Goal: Task Accomplishment & Management: Complete application form

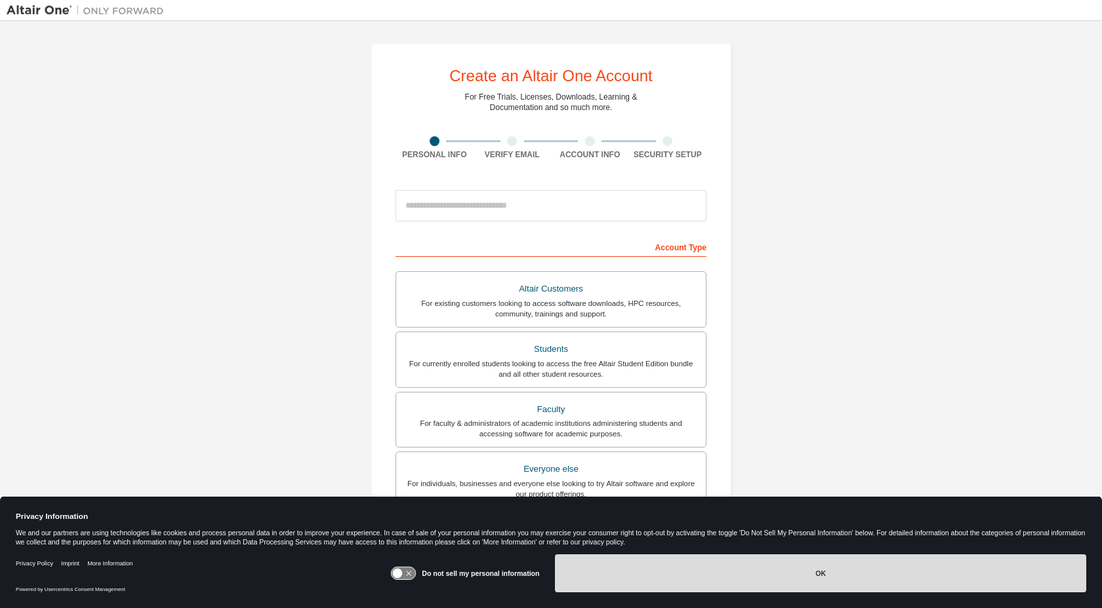
click at [846, 577] on button "OK" at bounding box center [820, 574] width 531 height 38
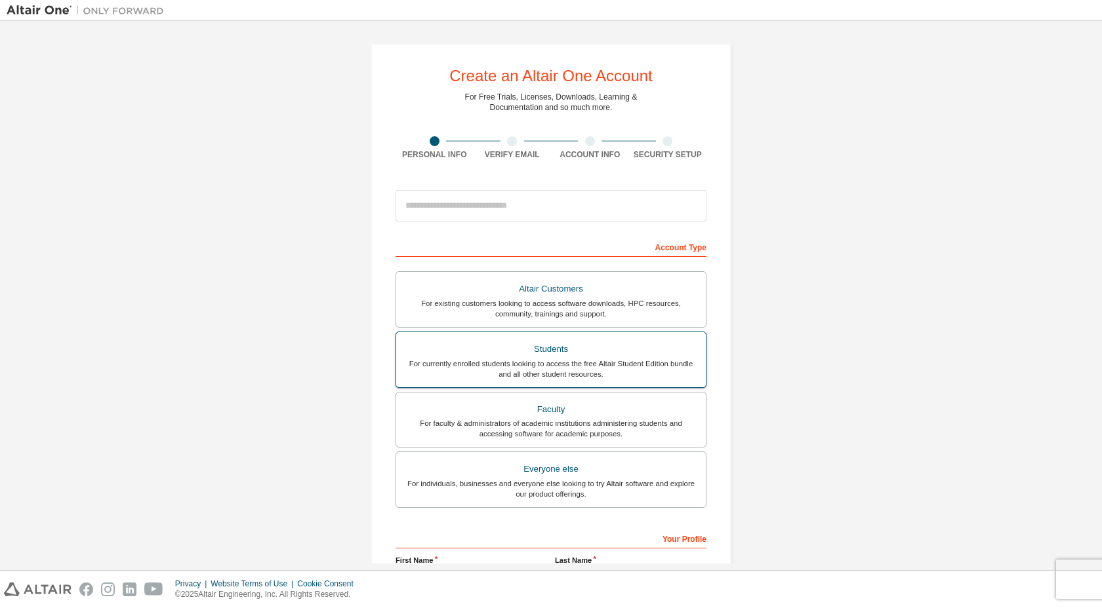
click at [578, 360] on div "For currently enrolled students looking to access the free Altair Student Editi…" at bounding box center [551, 369] width 294 height 21
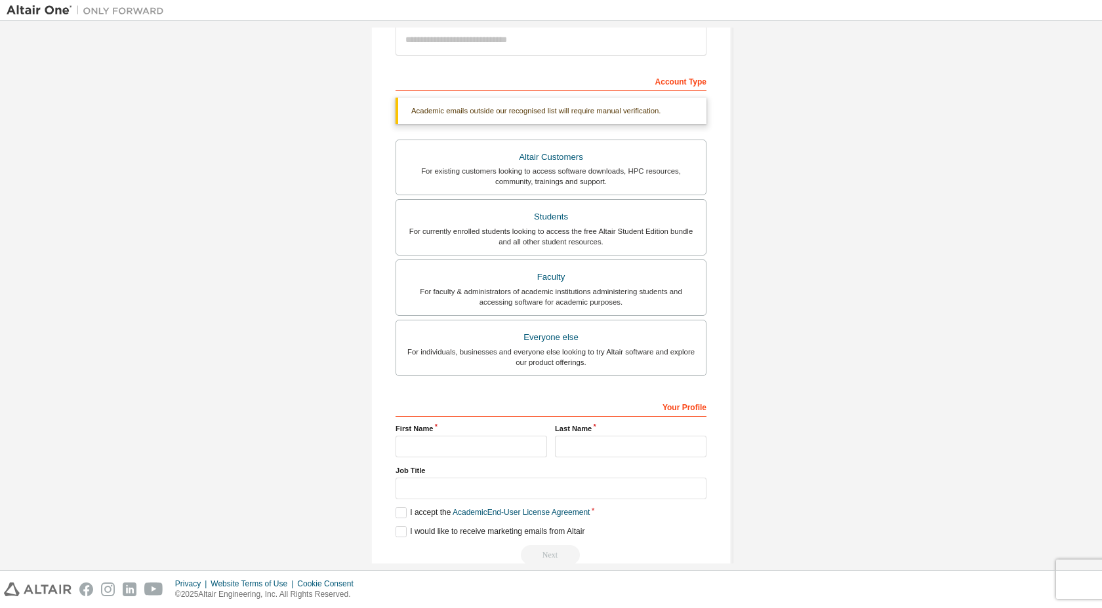
scroll to position [192, 0]
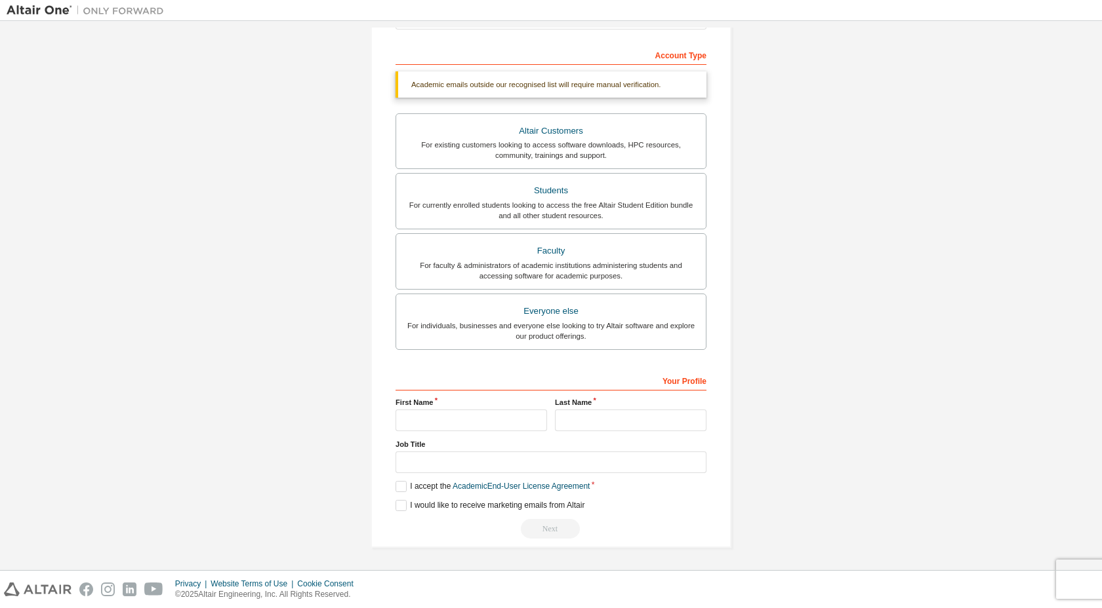
click at [783, 439] on div "Create an Altair One Account For Free Trials, Licenses, Downloads, Learning & D…" at bounding box center [551, 199] width 1088 height 728
